Goal: Navigation & Orientation: Find specific page/section

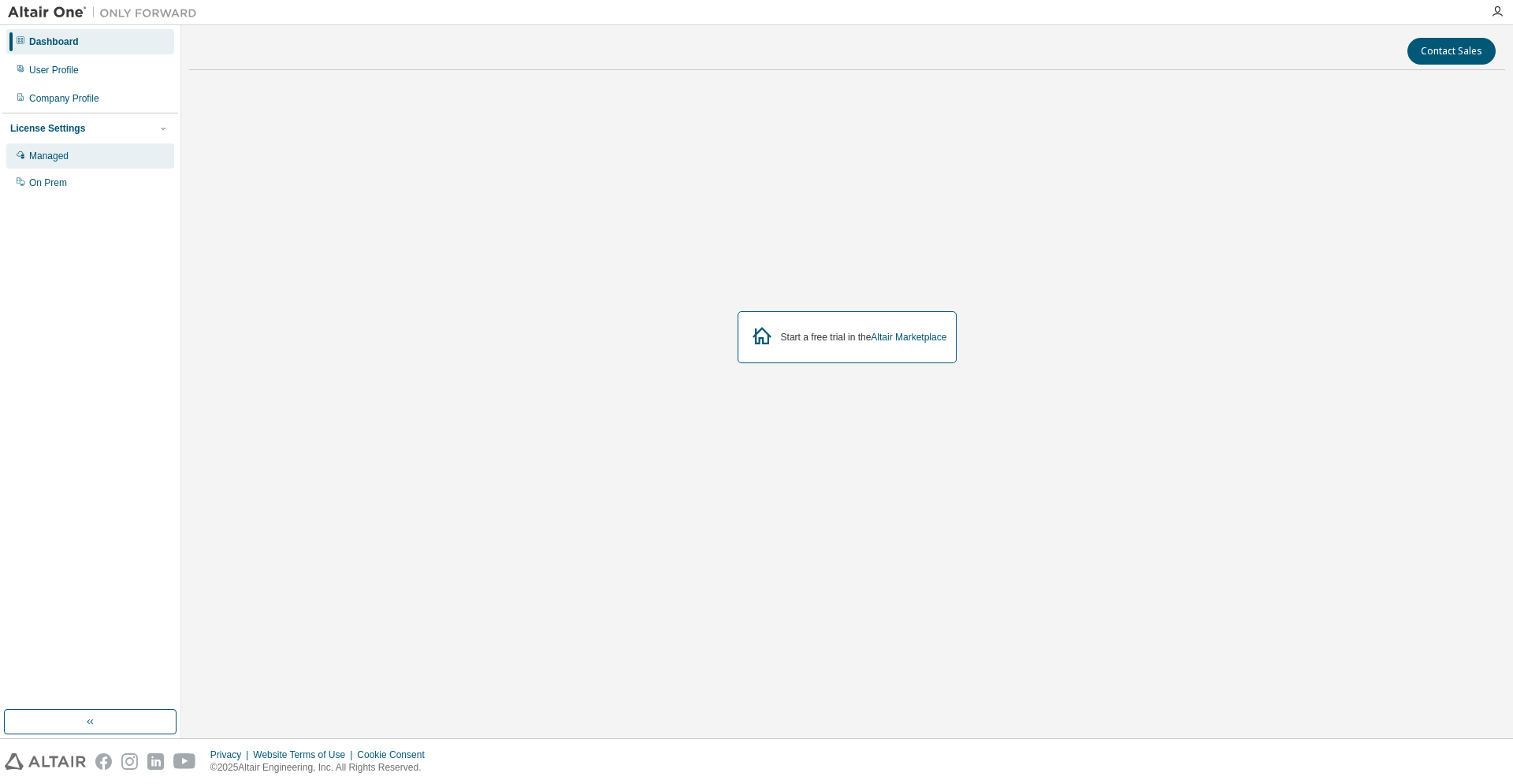
click at [73, 157] on div "Managed" at bounding box center [89, 156] width 168 height 25
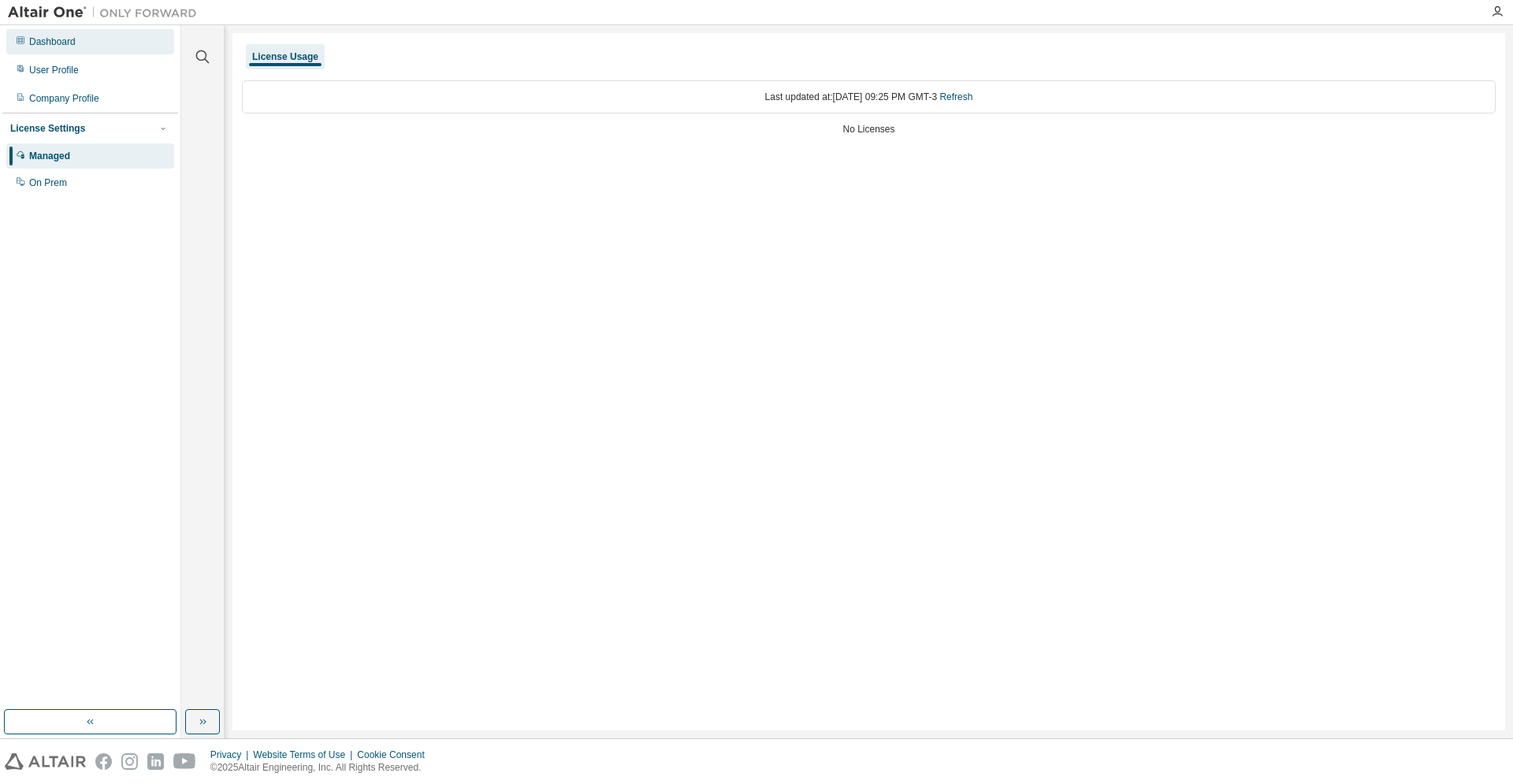
click at [90, 45] on div "Dashboard" at bounding box center [89, 42] width 168 height 25
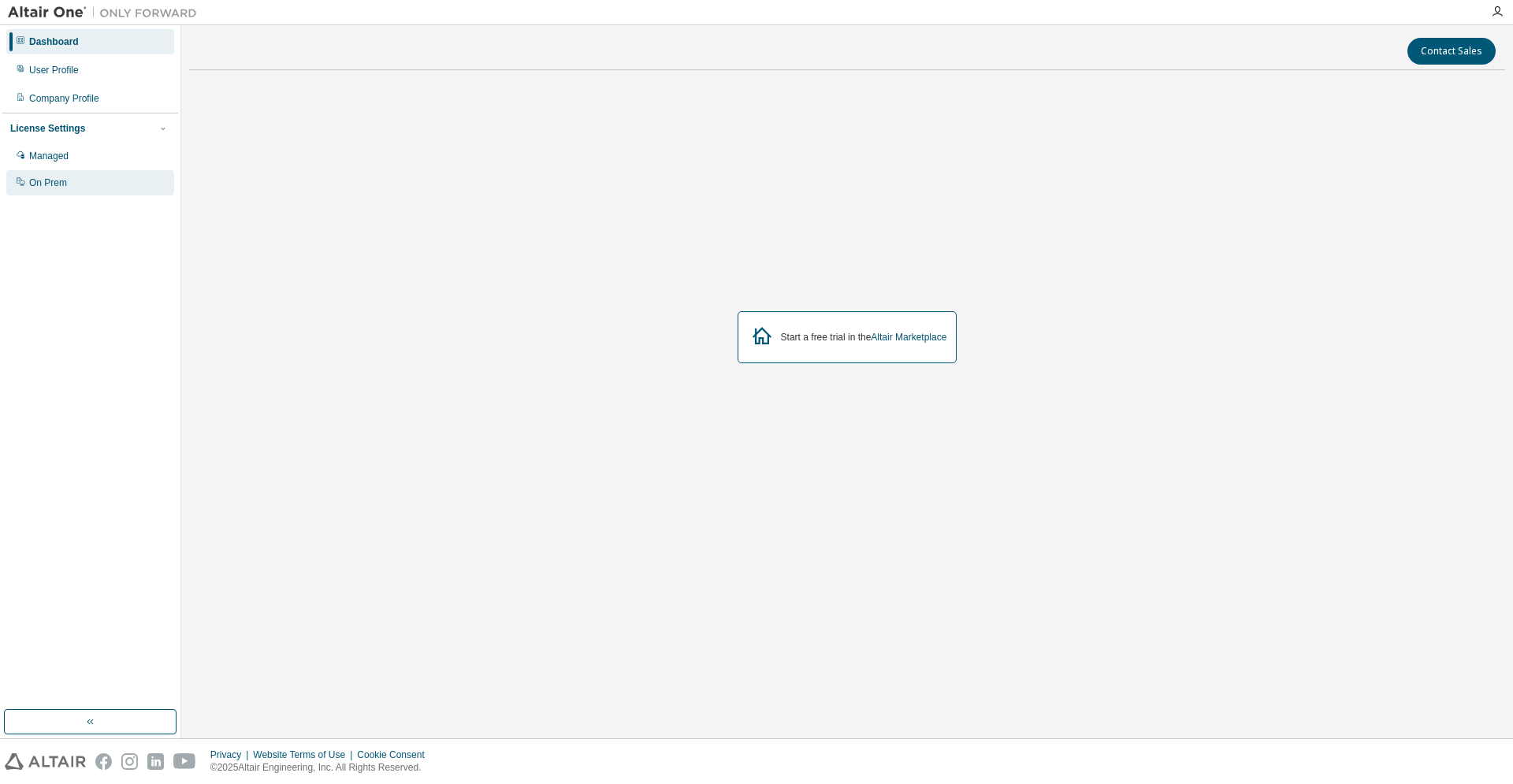
click at [56, 186] on div "On Prem" at bounding box center [48, 182] width 38 height 13
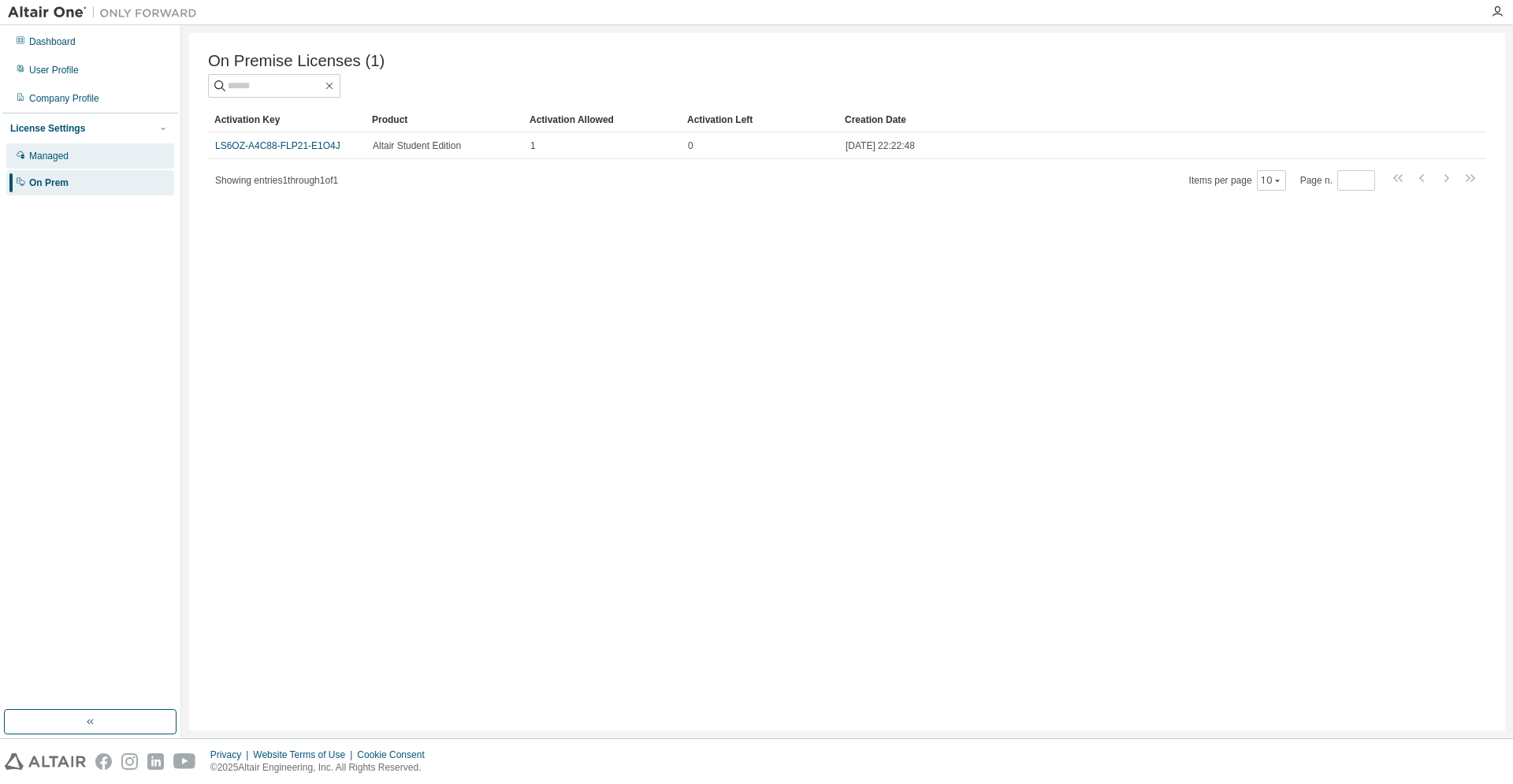
click at [95, 163] on div "Managed" at bounding box center [89, 156] width 168 height 25
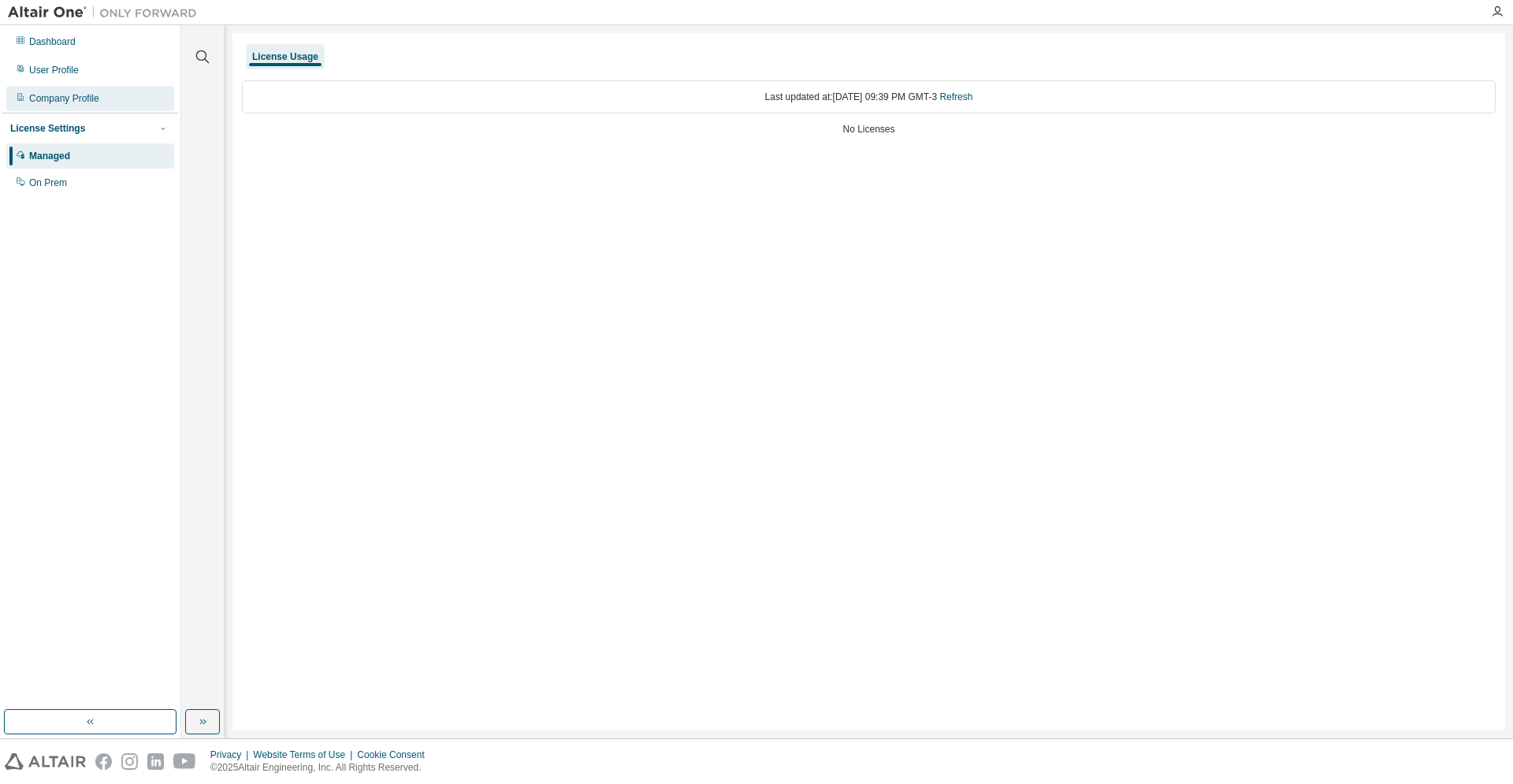
click at [89, 99] on div "Company Profile" at bounding box center [64, 98] width 70 height 13
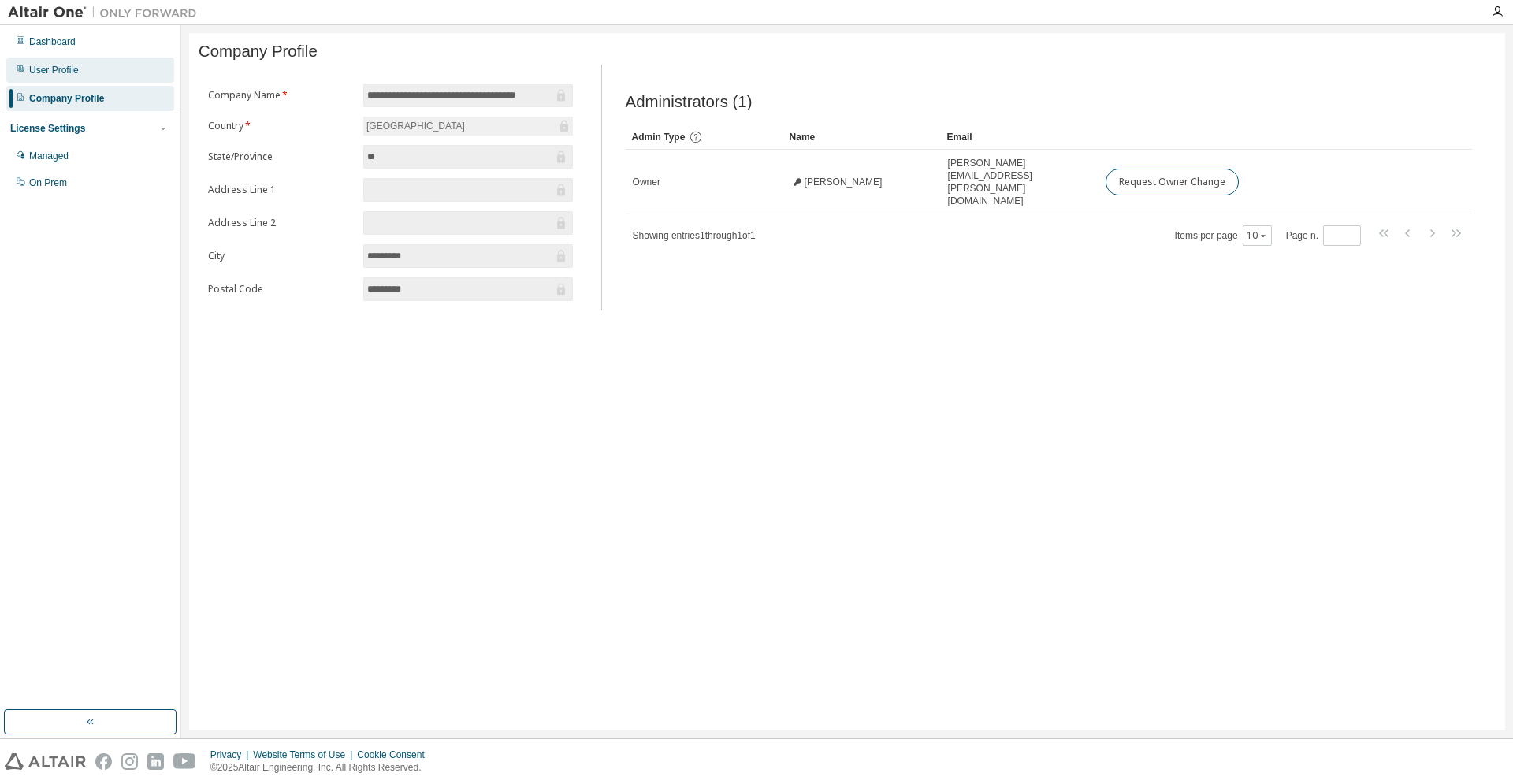
click at [53, 72] on div "User Profile" at bounding box center [54, 70] width 50 height 13
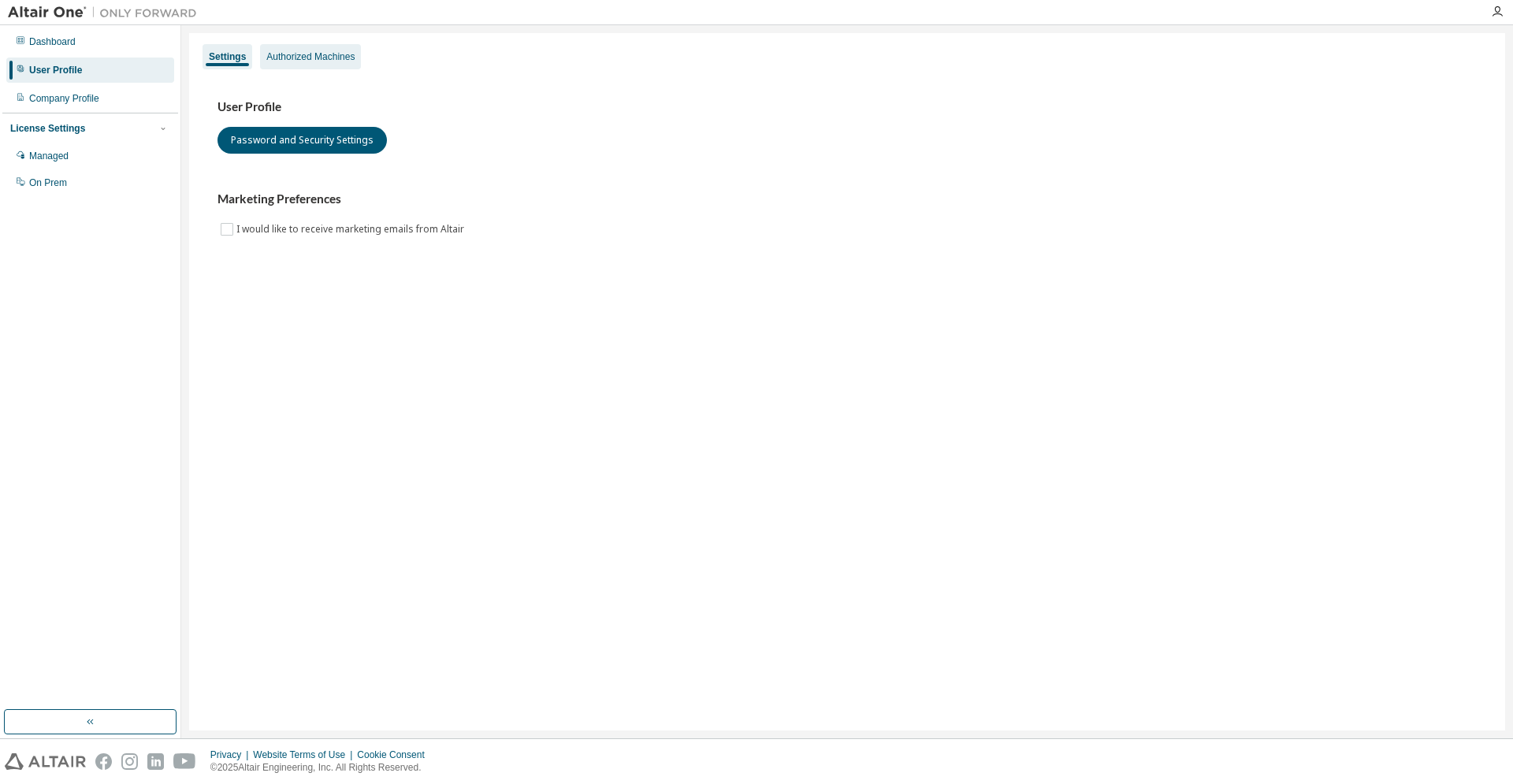
click at [296, 51] on div "Authorized Machines" at bounding box center [310, 57] width 89 height 13
